Goal: Task Accomplishment & Management: Manage account settings

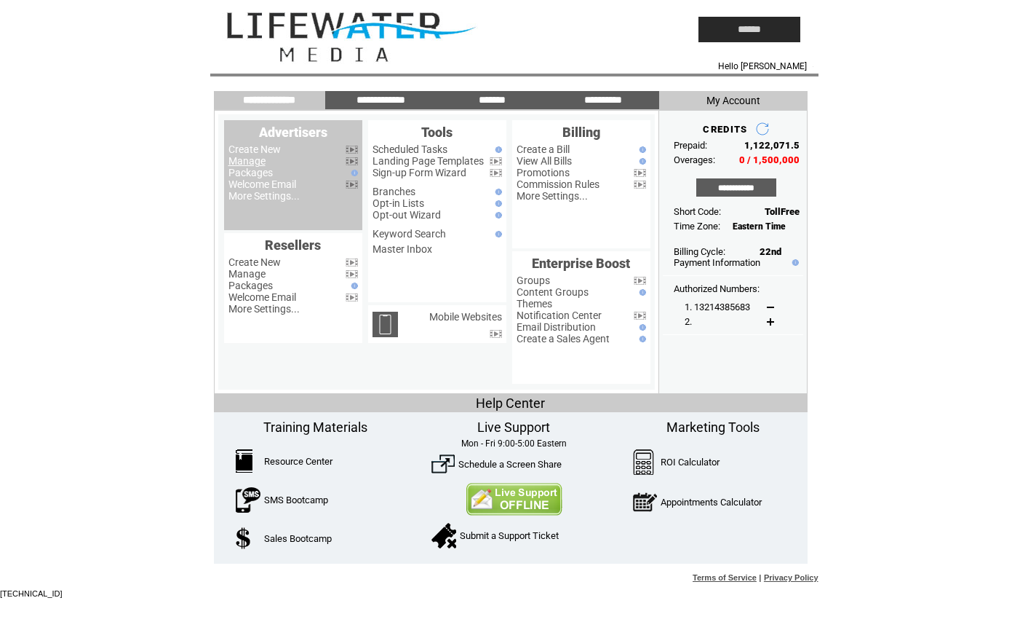
click at [246, 162] on link "Manage" at bounding box center [247, 161] width 37 height 12
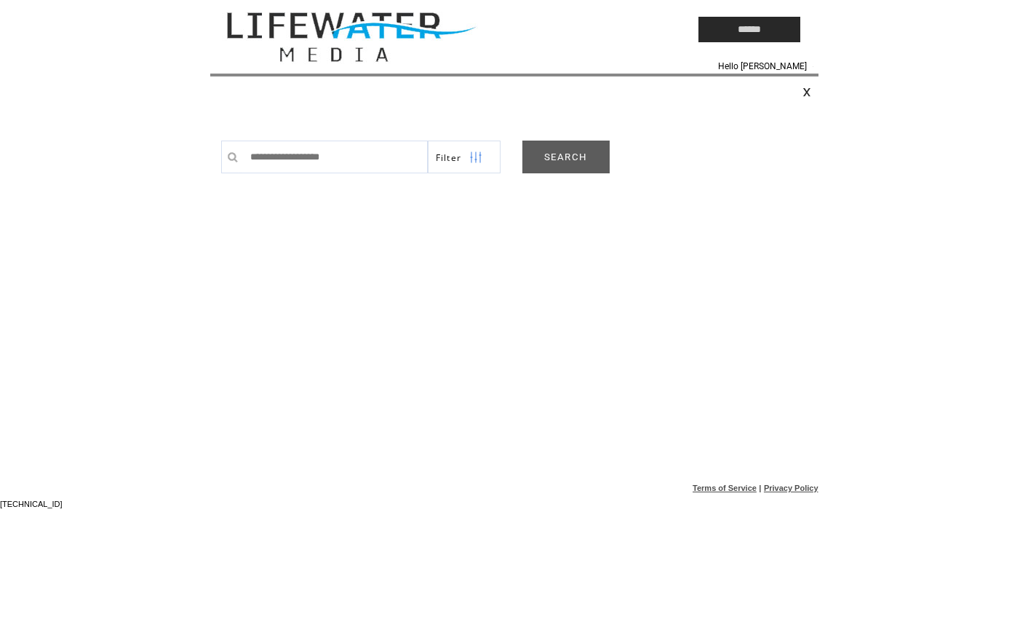
click at [553, 173] on td "**********" at bounding box center [520, 271] width 598 height 291
click at [555, 149] on link "SEARCH" at bounding box center [566, 156] width 87 height 33
